Goal: Communication & Community: Share content

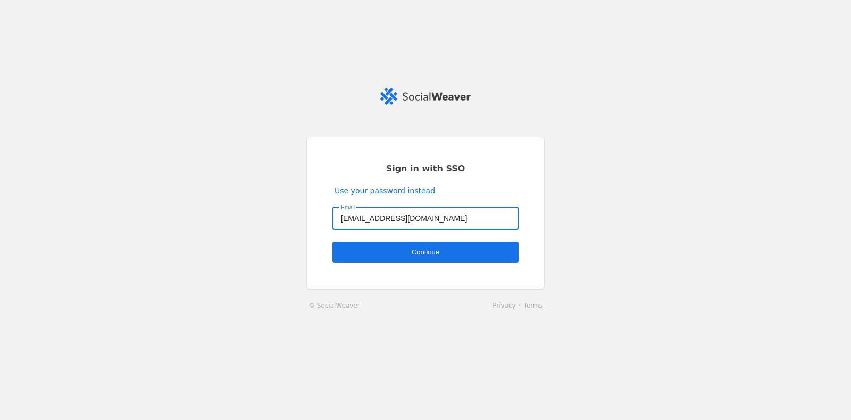
type input "[EMAIL_ADDRESS][DOMAIN_NAME]"
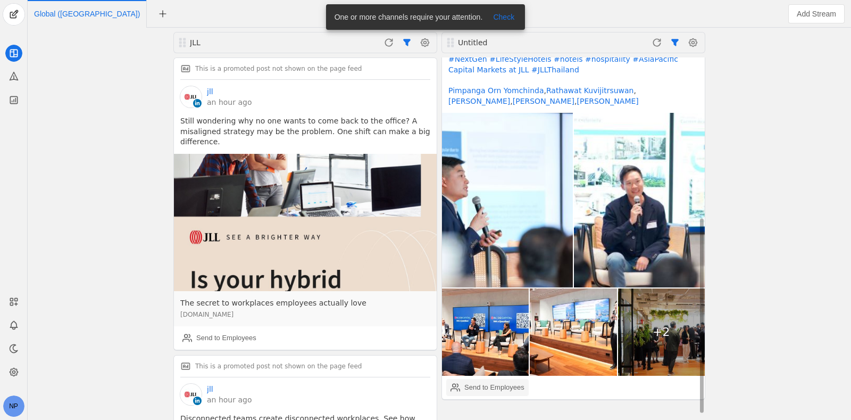
scroll to position [301, 0]
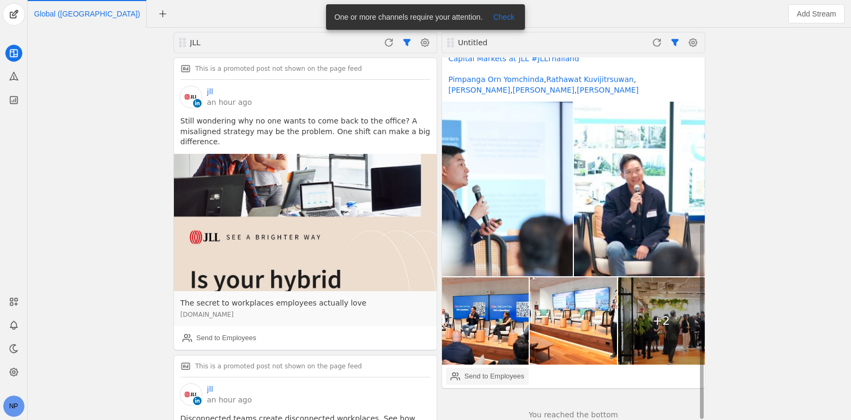
click at [506, 371] on div "Send to Employees" at bounding box center [495, 376] width 60 height 11
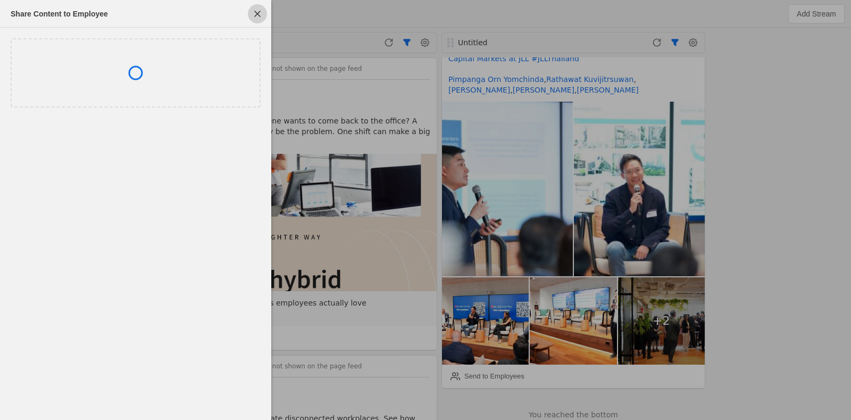
click at [261, 14] on span "button" at bounding box center [257, 13] width 19 height 19
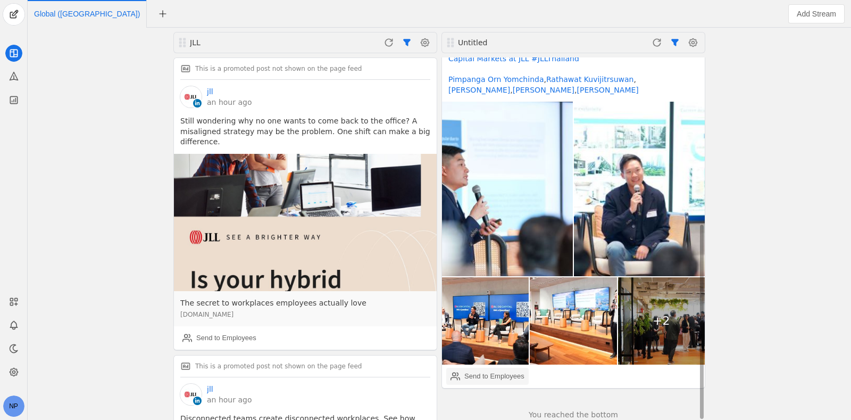
click at [512, 371] on div "Send to Employees" at bounding box center [495, 376] width 60 height 11
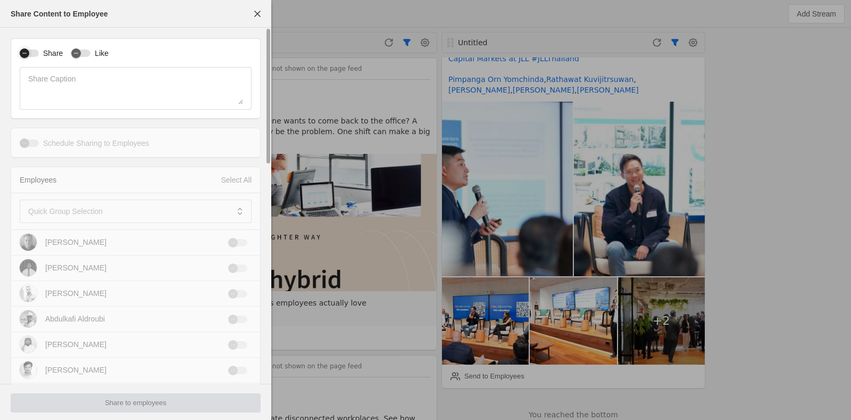
click at [22, 52] on icon "button" at bounding box center [24, 53] width 6 height 6
click at [62, 211] on mat-label "Quick Group Selection" at bounding box center [65, 211] width 74 height 13
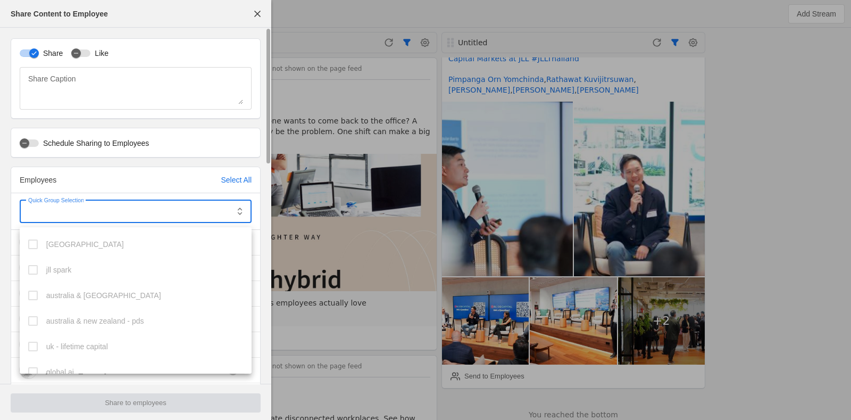
scroll to position [752, 0]
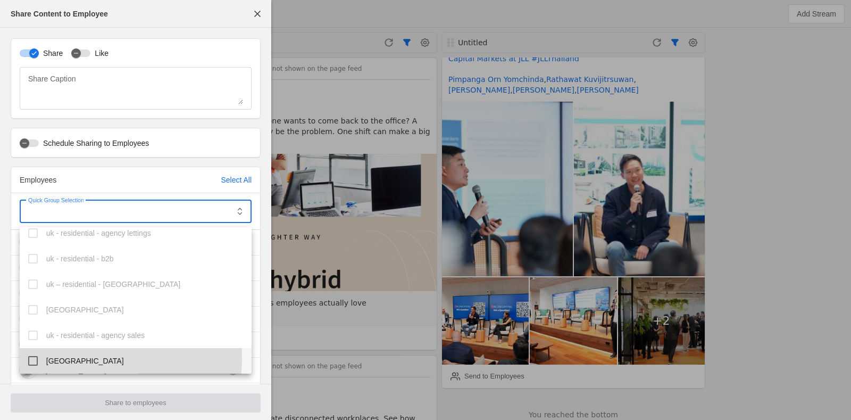
click at [55, 358] on span "thailand" at bounding box center [85, 360] width 78 height 11
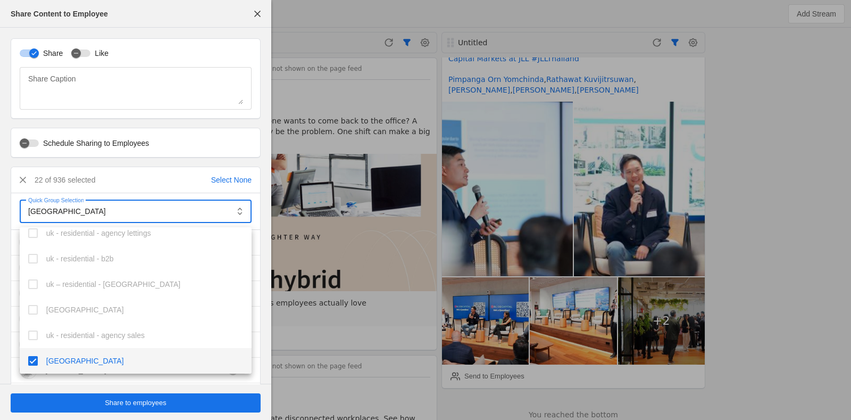
click at [42, 142] on div at bounding box center [425, 210] width 851 height 420
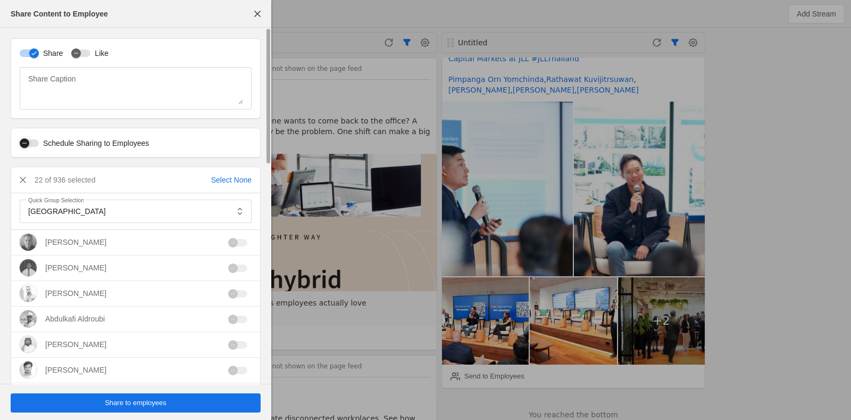
click at [25, 143] on icon "button" at bounding box center [24, 143] width 6 height 6
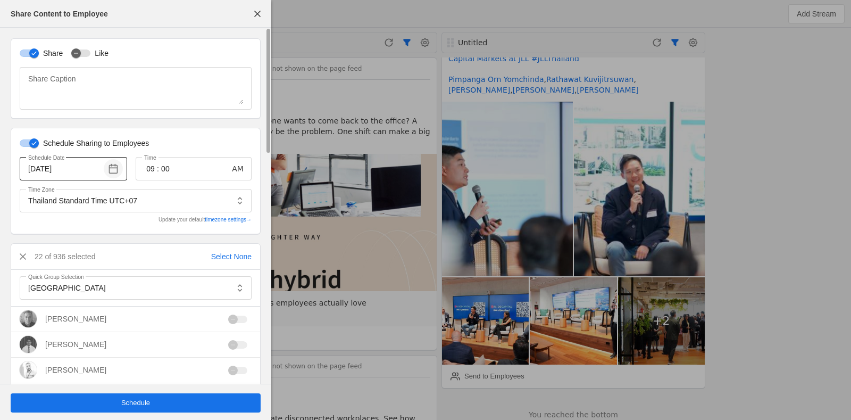
click at [113, 168] on span "button" at bounding box center [113, 168] width 19 height 19
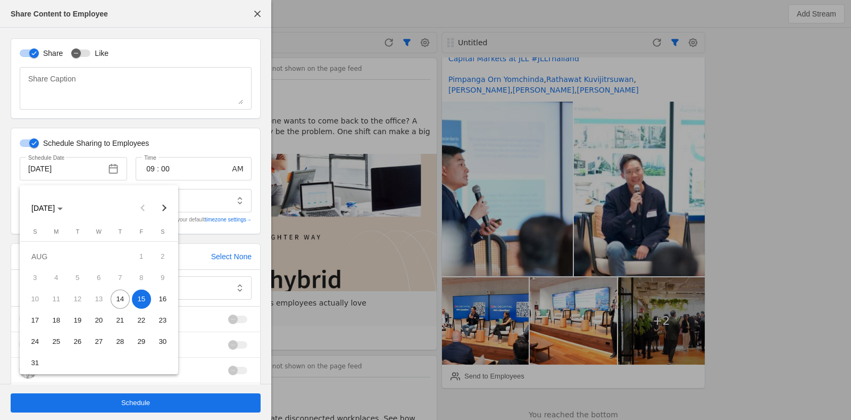
click at [144, 296] on span "15" at bounding box center [141, 298] width 19 height 19
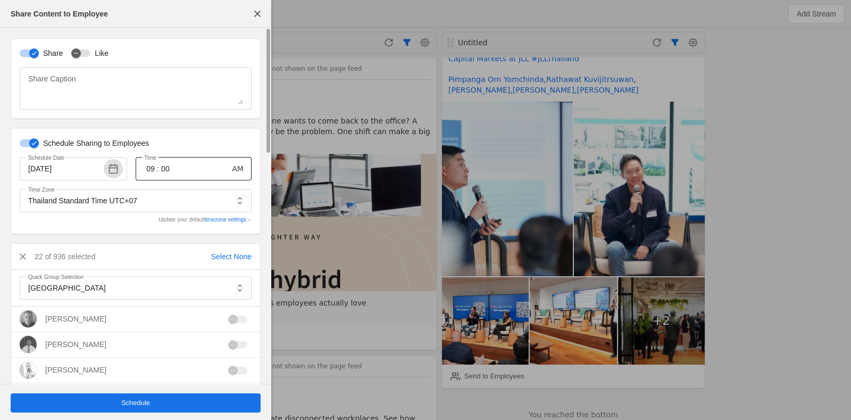
click at [150, 172] on input "09" at bounding box center [150, 168] width 13 height 13
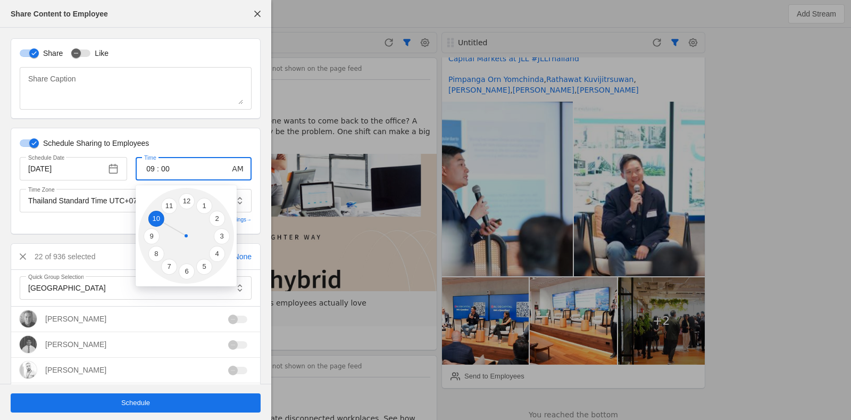
click at [162, 218] on li "10" at bounding box center [156, 219] width 16 height 16
type input "10"
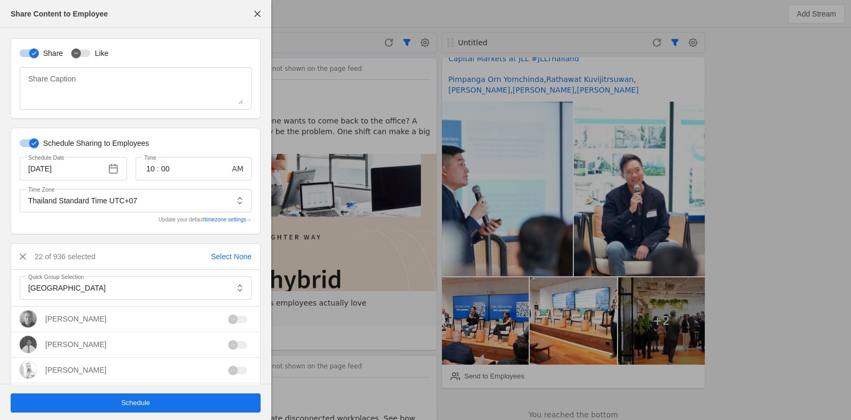
click at [28, 395] on span "undefined" at bounding box center [136, 402] width 250 height 19
